Goal: Task Accomplishment & Management: Manage account settings

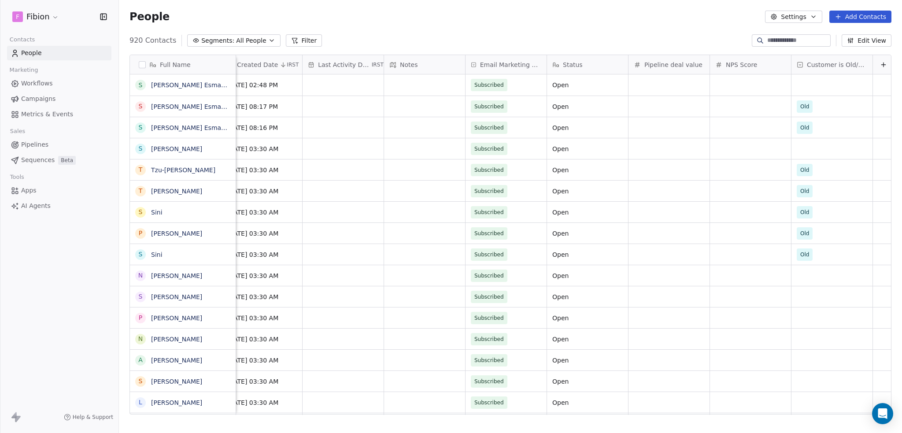
scroll to position [0, 679]
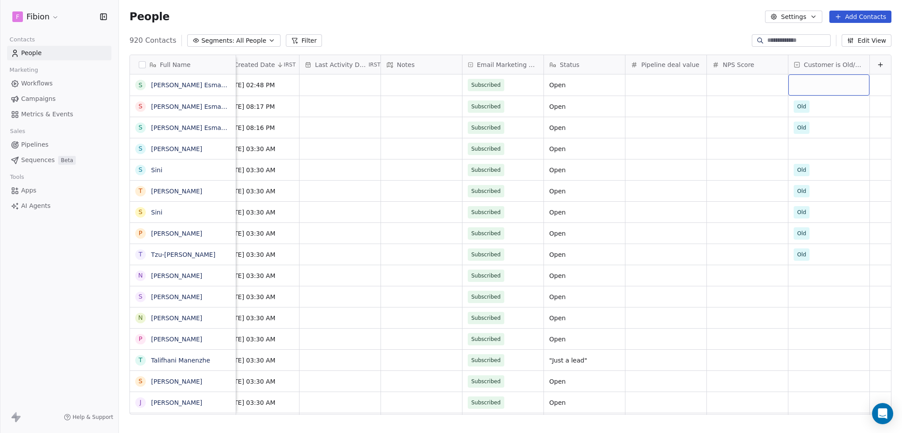
click at [793, 85] on div "grid" at bounding box center [828, 84] width 81 height 21
click at [799, 103] on div "Old" at bounding box center [837, 109] width 100 height 14
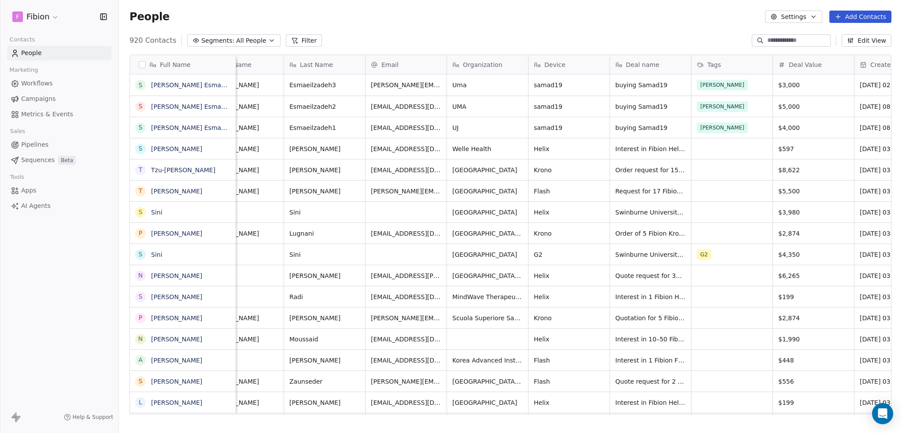
scroll to position [0, 0]
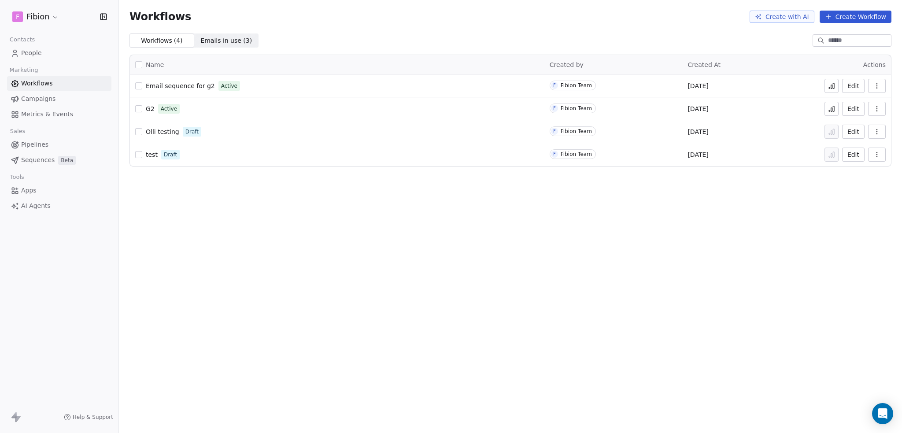
click at [186, 87] on span "Email sequence for g2" at bounding box center [180, 85] width 69 height 7
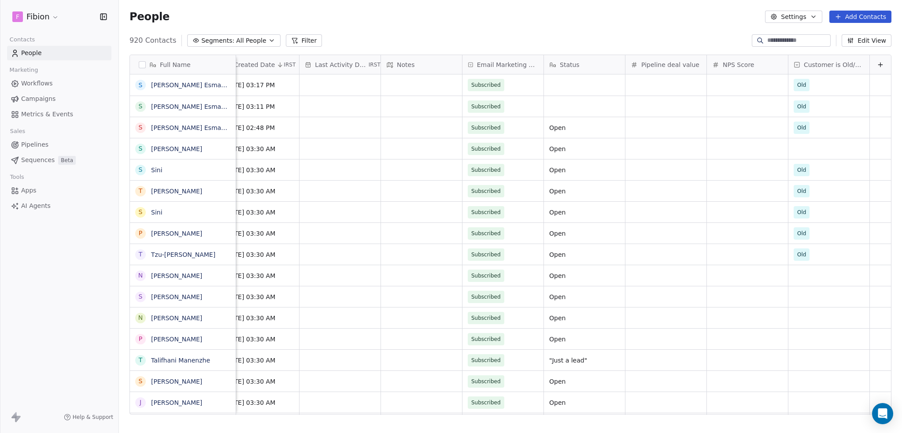
scroll to position [0, 679]
drag, startPoint x: 38, startPoint y: 17, endPoint x: 48, endPoint y: 320, distance: 303.6
click at [48, 320] on div "F Fibion Contacts People Marketing Workflows Campaigns Metrics & Events Sales P…" at bounding box center [59, 216] width 118 height 433
click at [54, 17] on html "F Fibion Contacts People Marketing Workflows Campaigns Metrics & Events Sales P…" at bounding box center [451, 216] width 902 height 433
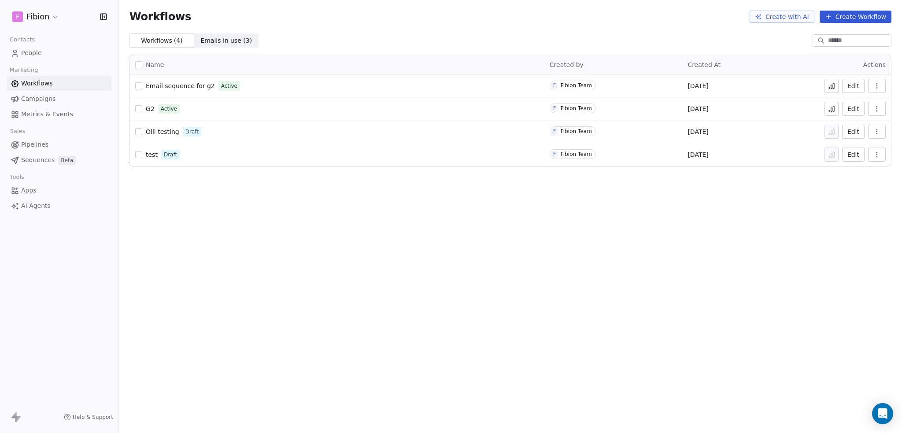
click at [875, 86] on icon "button" at bounding box center [876, 85] width 7 height 7
click at [848, 106] on span "Analytics" at bounding box center [854, 107] width 28 height 9
click at [189, 86] on span "Email sequence for g2" at bounding box center [180, 85] width 69 height 7
click at [834, 85] on icon at bounding box center [833, 85] width 1 height 5
click at [193, 84] on span "Email sequence for g2" at bounding box center [180, 85] width 69 height 7
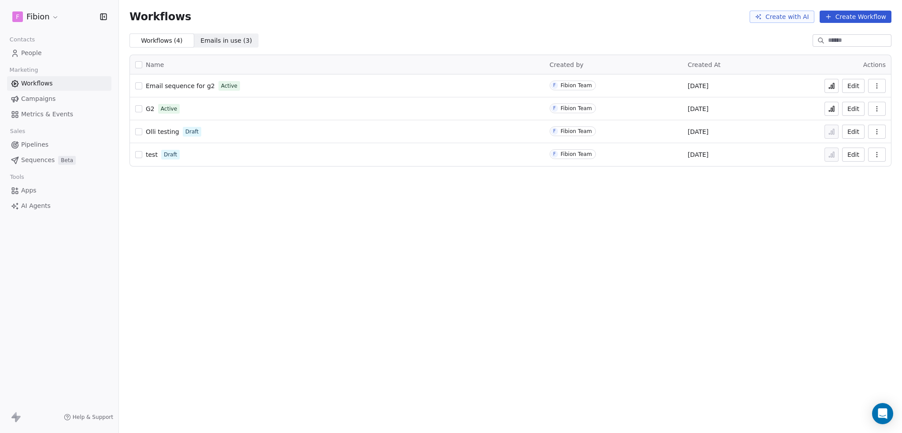
click at [830, 84] on icon at bounding box center [831, 85] width 7 height 7
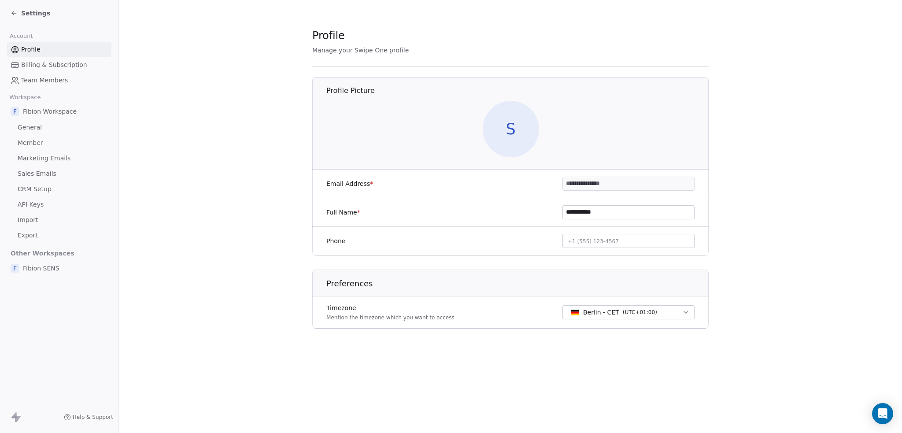
click at [37, 189] on span "CRM Setup" at bounding box center [35, 189] width 34 height 9
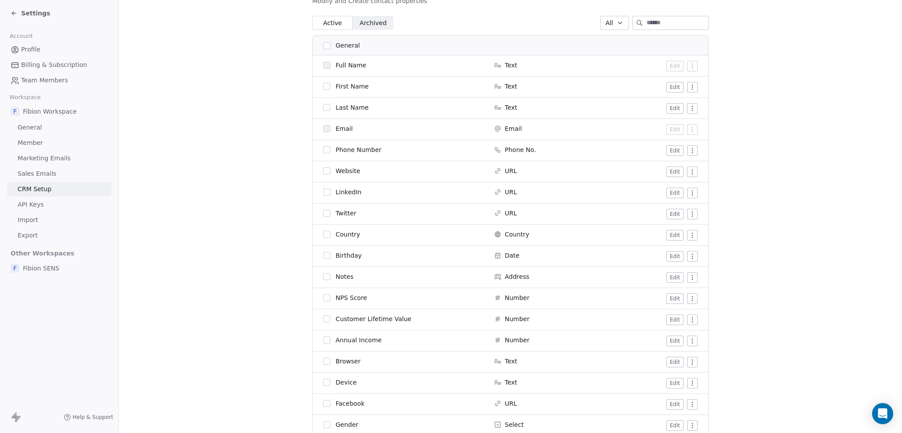
scroll to position [664, 0]
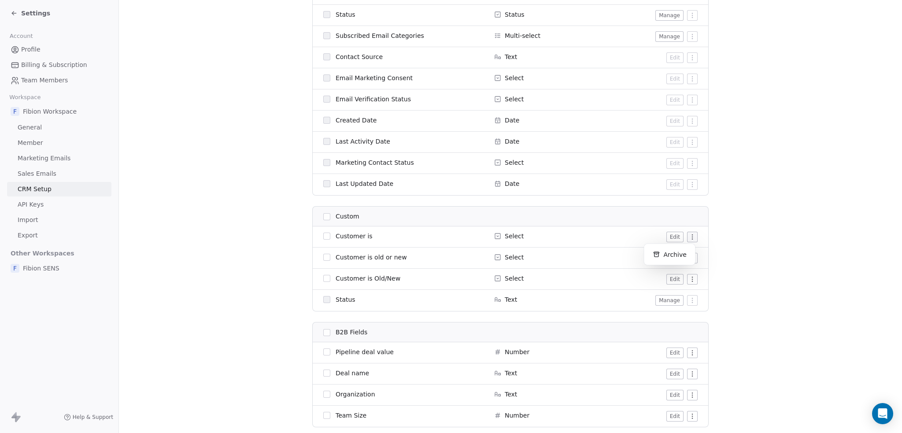
click at [689, 236] on html "Settings Account Profile Billing & Subscription Team Members Workspace F Fibion…" at bounding box center [451, 216] width 902 height 433
click at [673, 253] on div "Archive" at bounding box center [670, 255] width 44 height 14
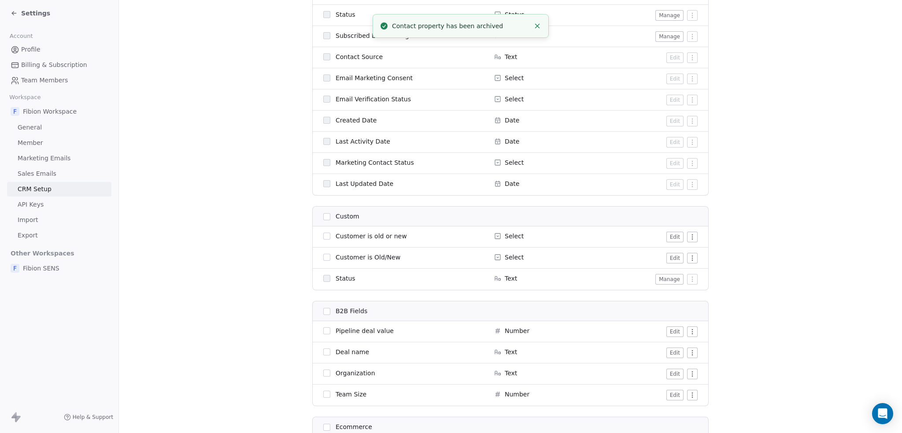
click at [691, 238] on html "Settings Account Profile Billing & Subscription Team Members Workspace F Fibion…" at bounding box center [451, 216] width 902 height 433
click at [677, 256] on div "Archive" at bounding box center [670, 255] width 44 height 14
click at [767, 260] on section "CRM Setup Manage people properties and other relevant settings. Contact Propert…" at bounding box center [510, 48] width 783 height 1425
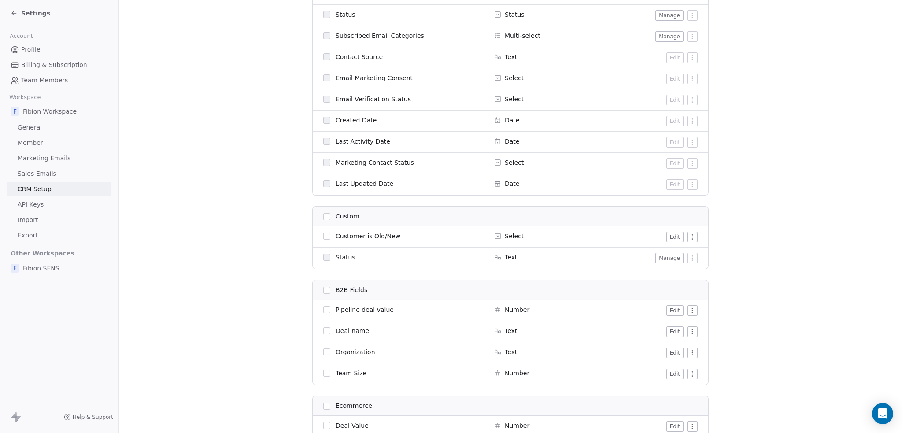
scroll to position [219, 0]
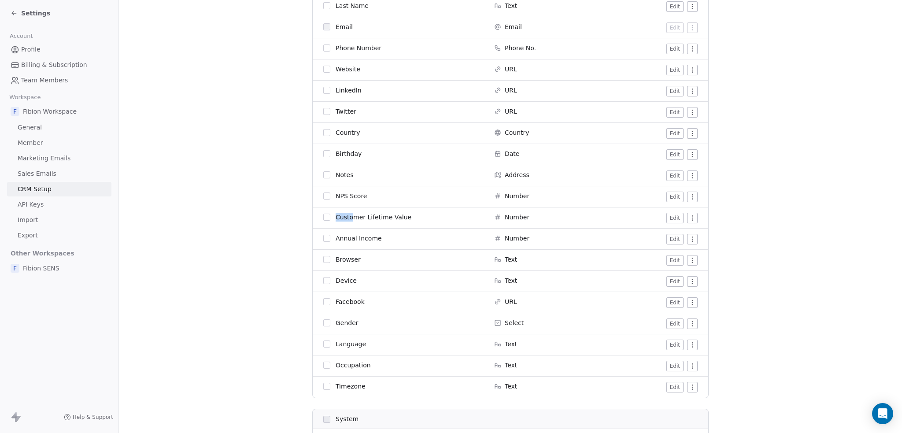
click at [31, 174] on span "Sales Emails" at bounding box center [37, 173] width 39 height 9
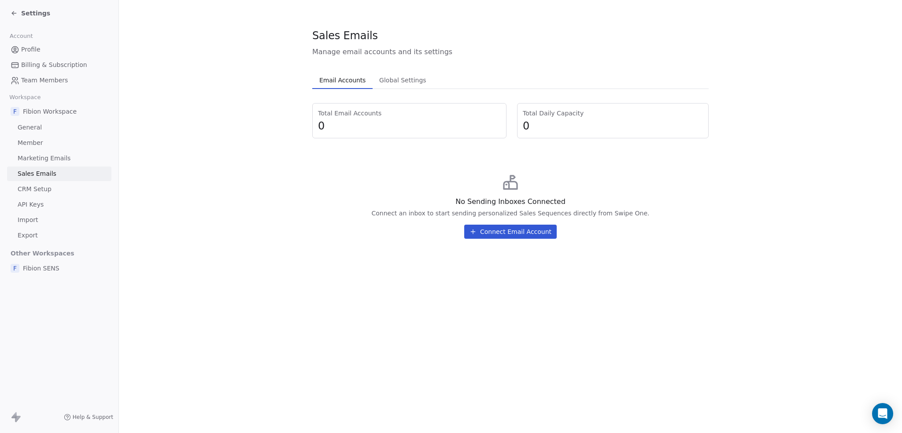
click at [519, 228] on button "Connect Email Account" at bounding box center [510, 232] width 93 height 14
click at [732, 274] on div "Select Account Type Select Account Type Connect your Email account from which y…" at bounding box center [451, 216] width 902 height 193
click at [407, 79] on span "Global Settings" at bounding box center [403, 80] width 54 height 12
click at [335, 81] on span "Email Accounts" at bounding box center [342, 80] width 53 height 12
click at [500, 235] on button "Connect Email Account" at bounding box center [510, 232] width 93 height 14
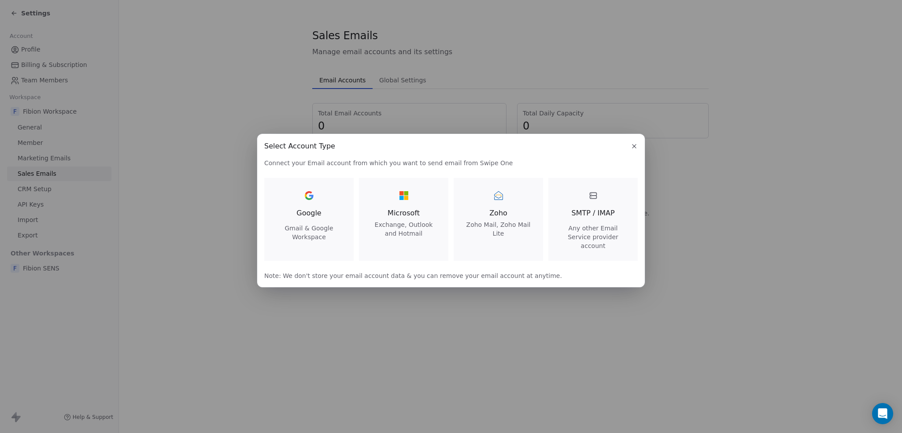
click at [706, 250] on div "Select Account Type Select Account Type Connect your Email account from which y…" at bounding box center [451, 216] width 902 height 433
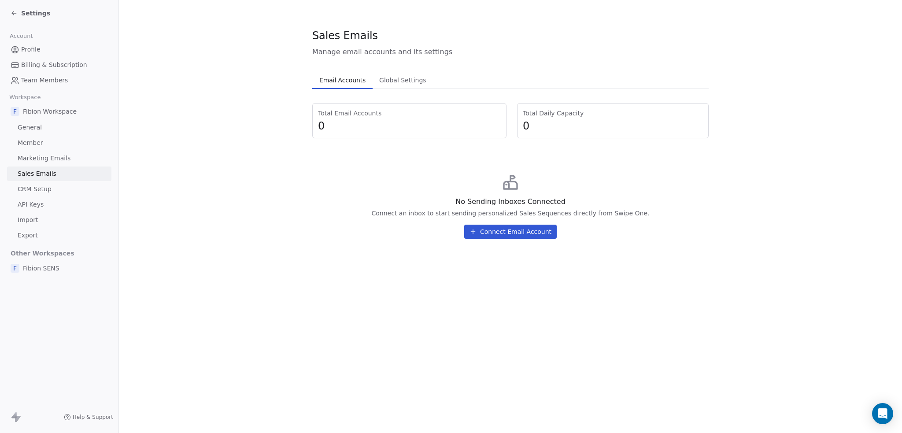
click at [55, 160] on span "Marketing Emails" at bounding box center [44, 158] width 53 height 9
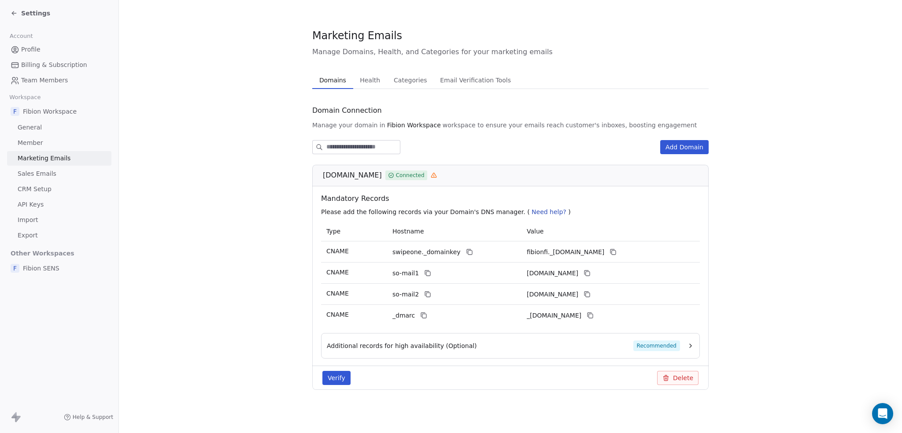
click at [44, 173] on span "Sales Emails" at bounding box center [37, 173] width 39 height 9
